Goal: Task Accomplishment & Management: Manage account settings

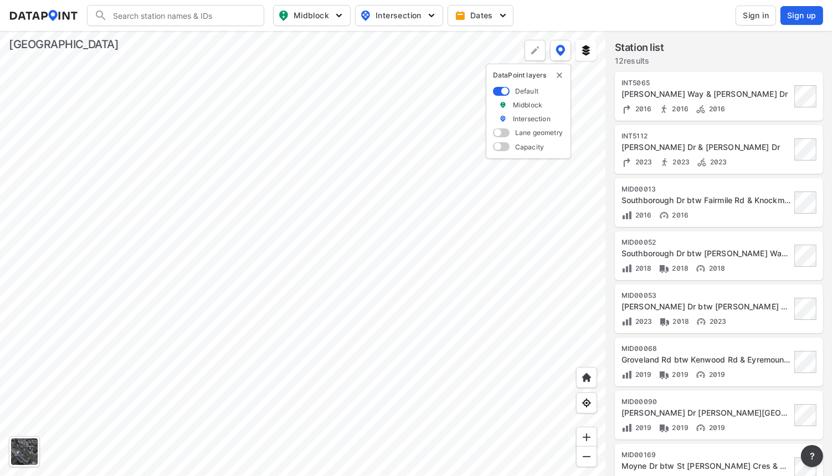
click at [318, 417] on div at bounding box center [303, 253] width 606 height 445
click at [324, 341] on div at bounding box center [303, 253] width 606 height 445
click at [387, 187] on div at bounding box center [303, 253] width 606 height 445
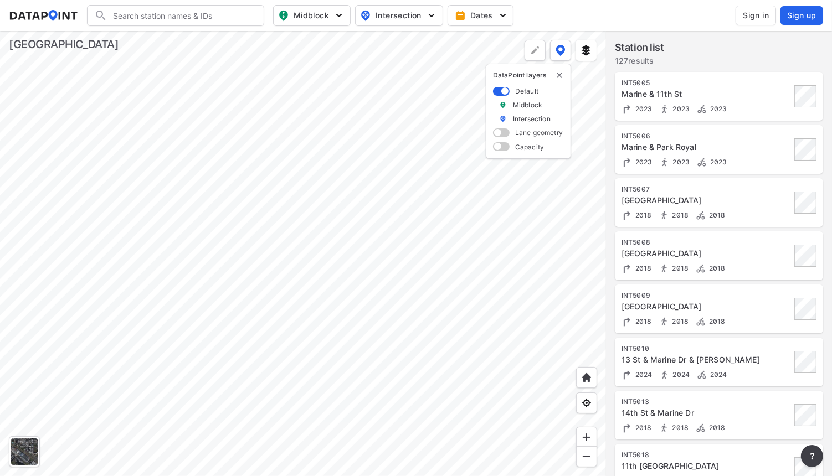
click at [337, 315] on div at bounding box center [303, 253] width 606 height 445
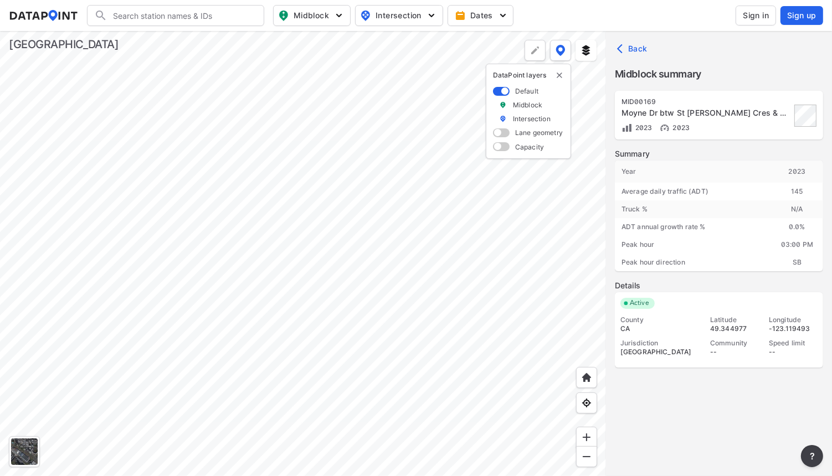
click at [760, 18] on span "Sign in" at bounding box center [756, 15] width 26 height 11
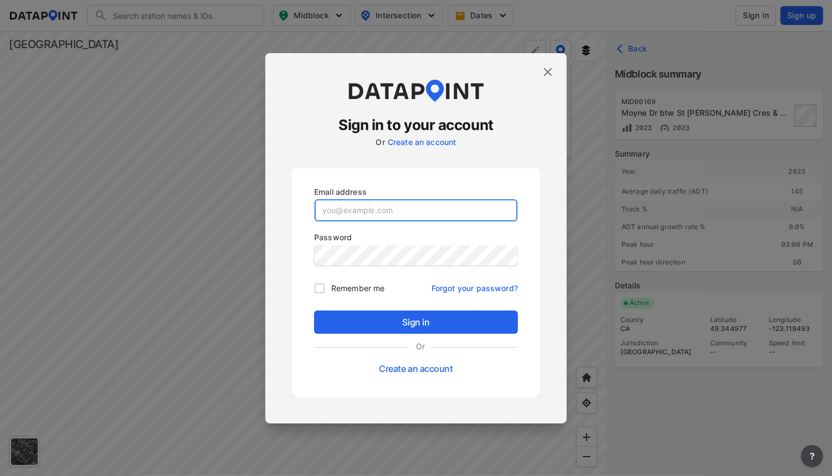
type input "[EMAIL_ADDRESS][DOMAIN_NAME]"
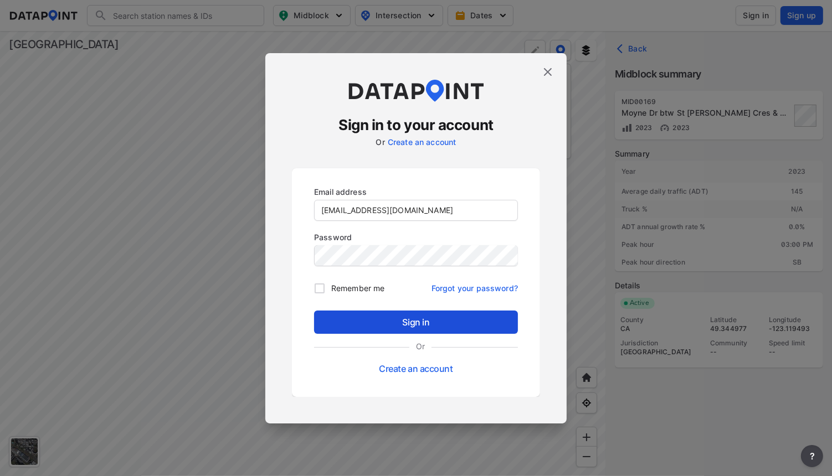
click at [410, 312] on button "Sign in" at bounding box center [416, 322] width 204 height 23
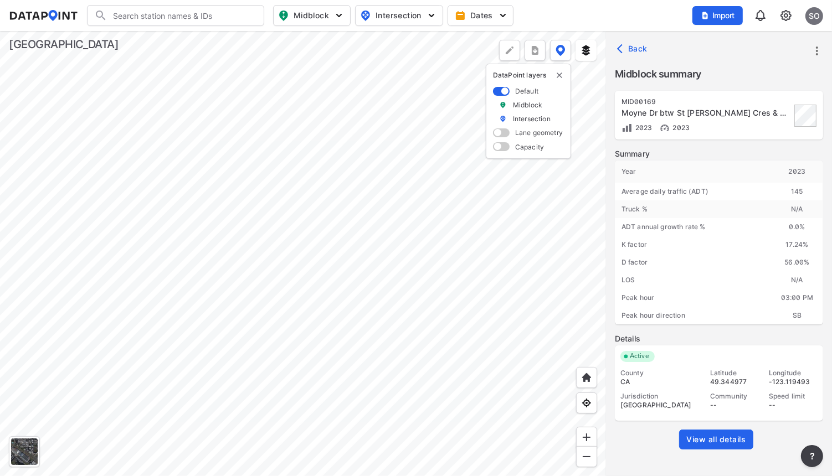
click at [407, 198] on div at bounding box center [303, 253] width 606 height 445
click at [387, 247] on div at bounding box center [303, 253] width 606 height 445
click at [721, 440] on span "View all details" at bounding box center [716, 439] width 60 height 11
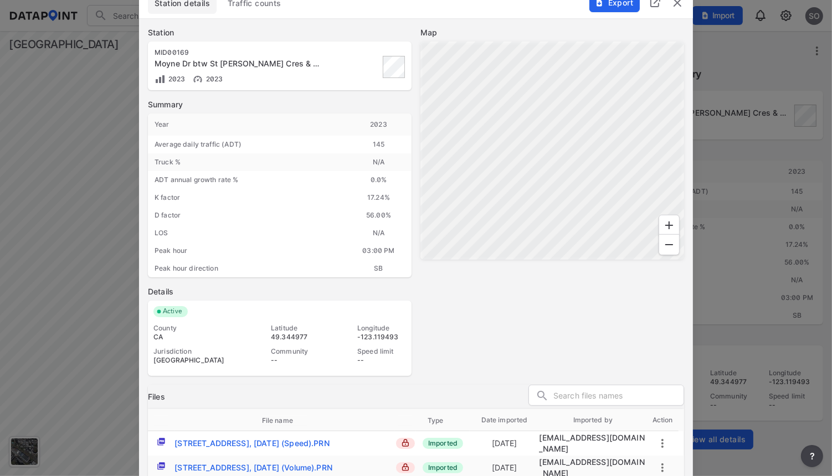
click at [255, 9] on span "Traffic counts" at bounding box center [255, 3] width 54 height 11
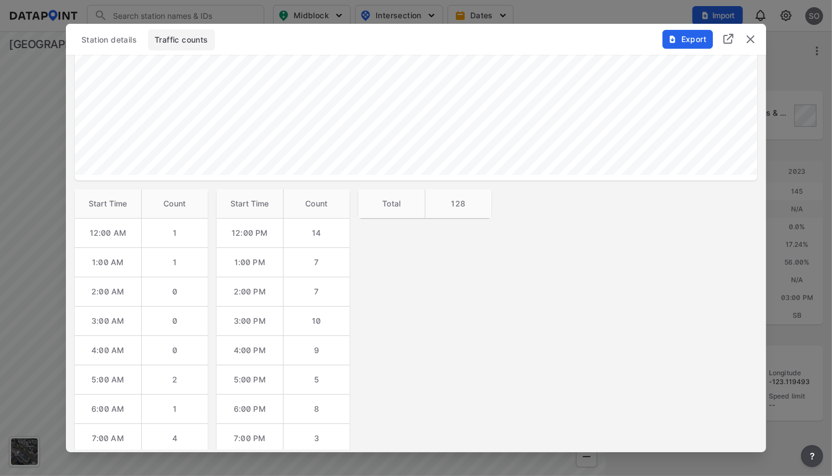
scroll to position [399, 0]
click at [747, 42] on img "delete" at bounding box center [750, 39] width 13 height 13
